Goal: Find specific page/section: Find specific page/section

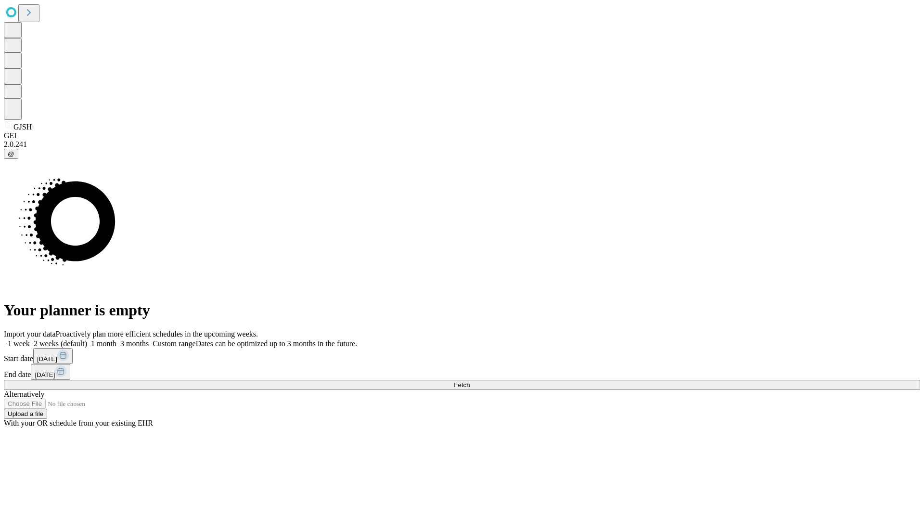
click at [470, 381] on span "Fetch" at bounding box center [462, 384] width 16 height 7
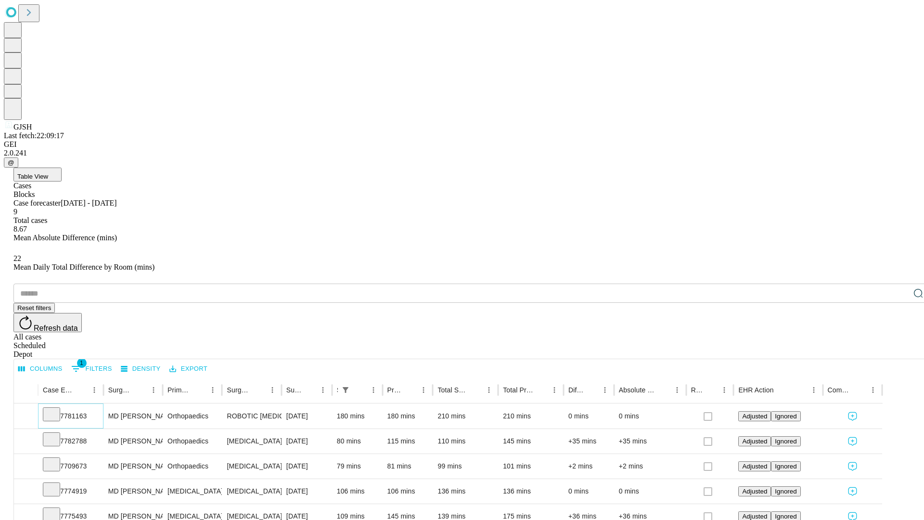
click at [56, 408] on icon at bounding box center [52, 413] width 10 height 10
